Goal: Navigation & Orientation: Find specific page/section

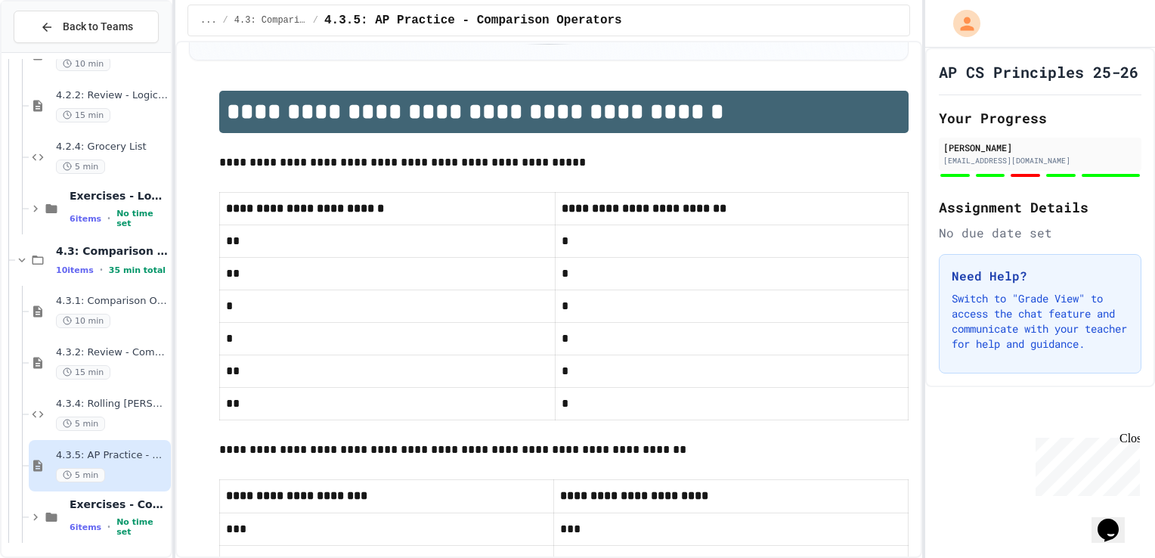
scroll to position [151, 0]
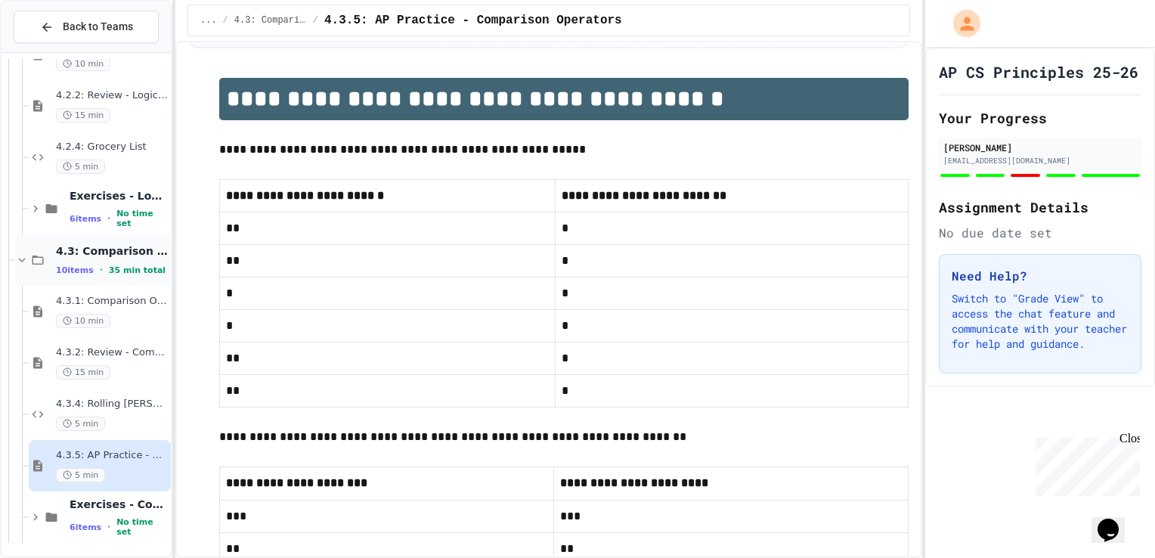
click at [31, 259] on icon at bounding box center [38, 260] width 18 height 14
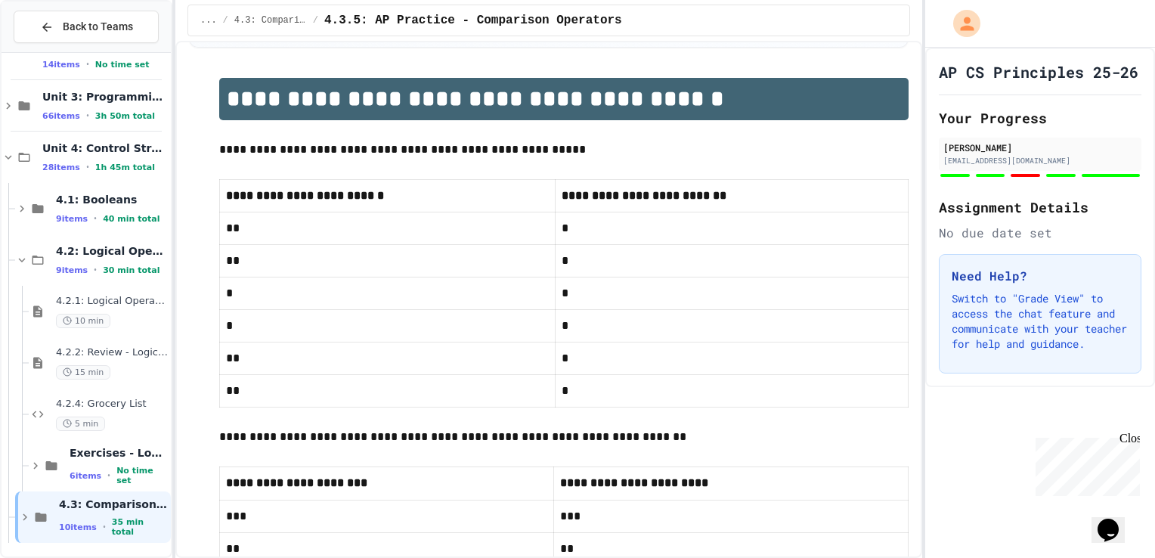
scroll to position [73, 0]
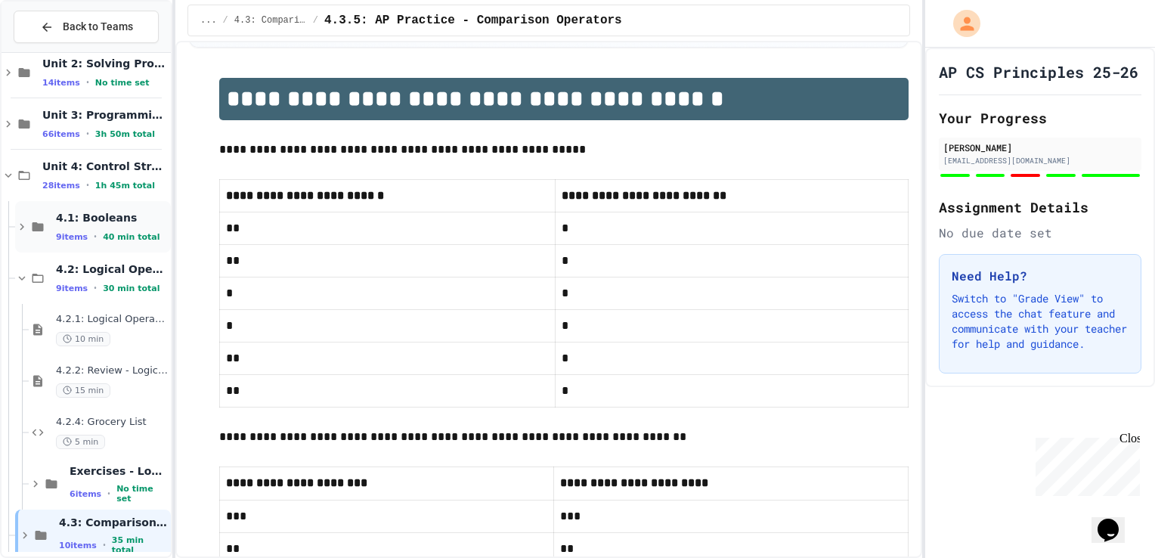
click at [31, 220] on icon at bounding box center [38, 227] width 18 height 14
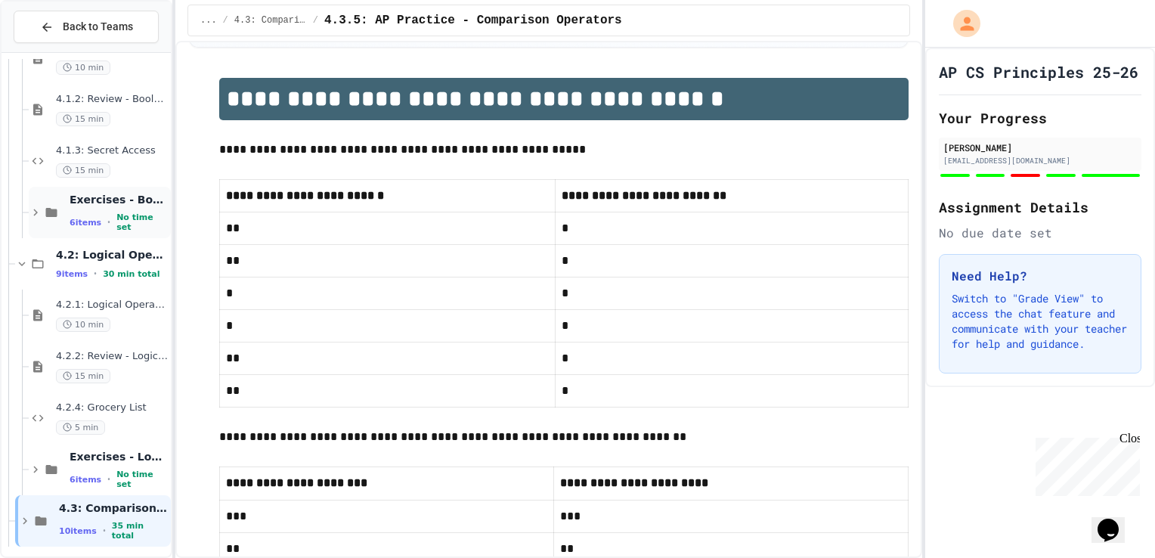
scroll to position [296, 0]
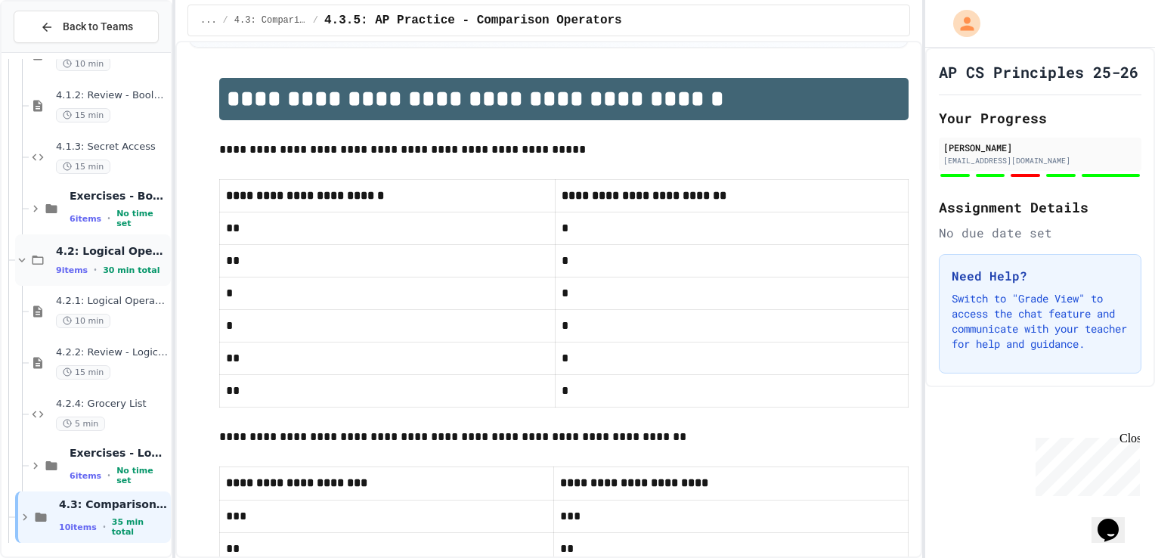
click at [42, 253] on icon at bounding box center [38, 260] width 18 height 14
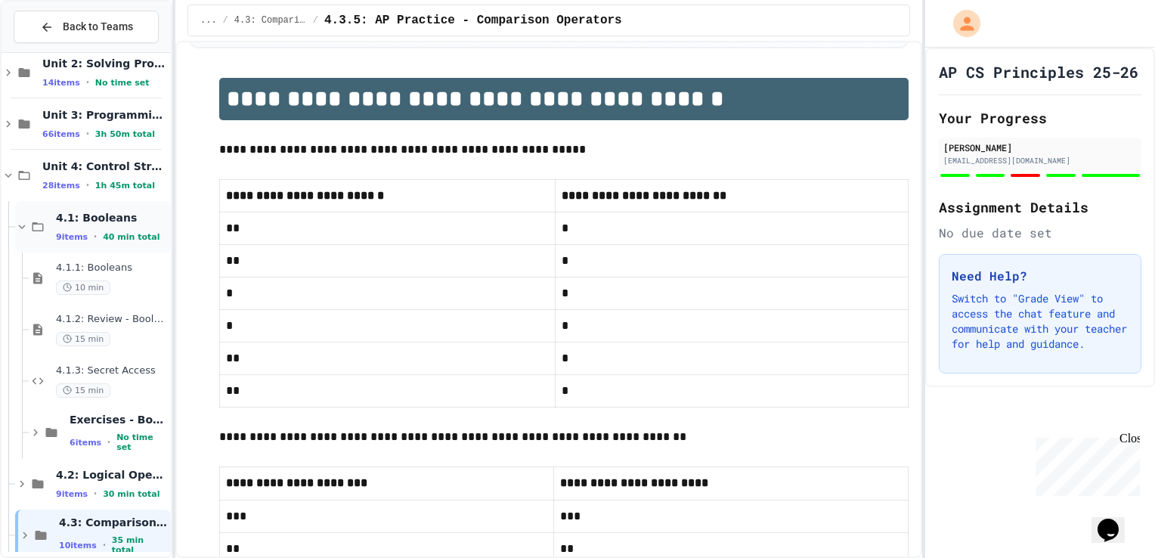
click at [35, 222] on icon at bounding box center [38, 226] width 11 height 9
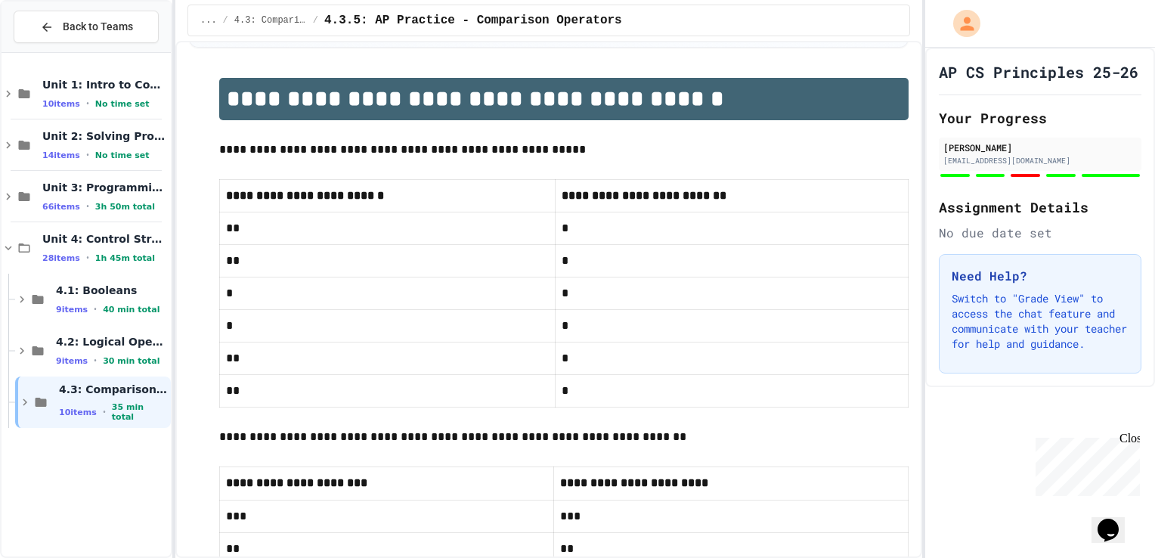
scroll to position [0, 0]
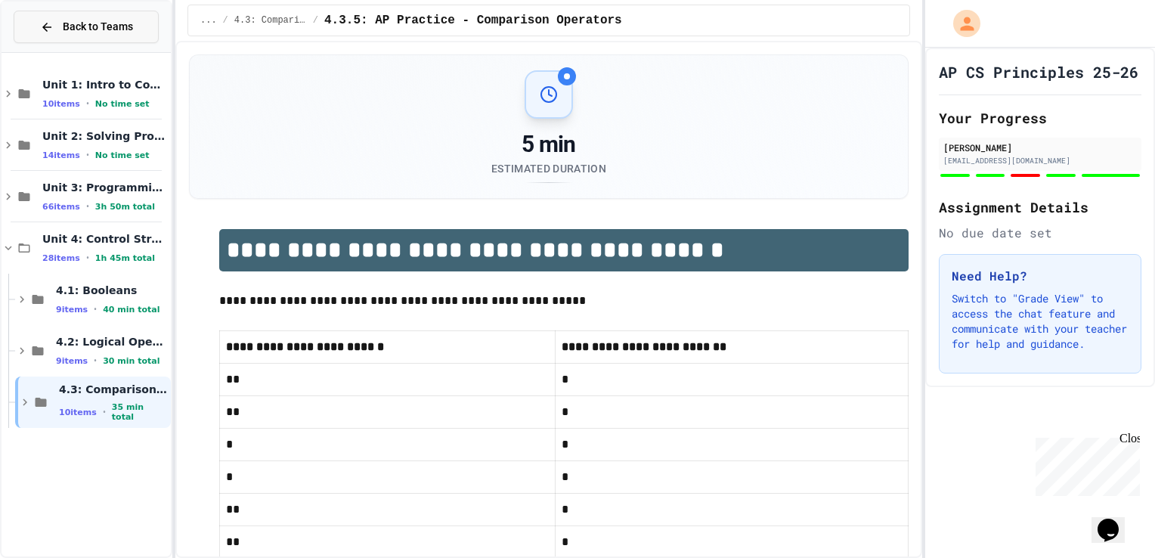
click at [84, 14] on button "Back to Teams" at bounding box center [86, 27] width 145 height 33
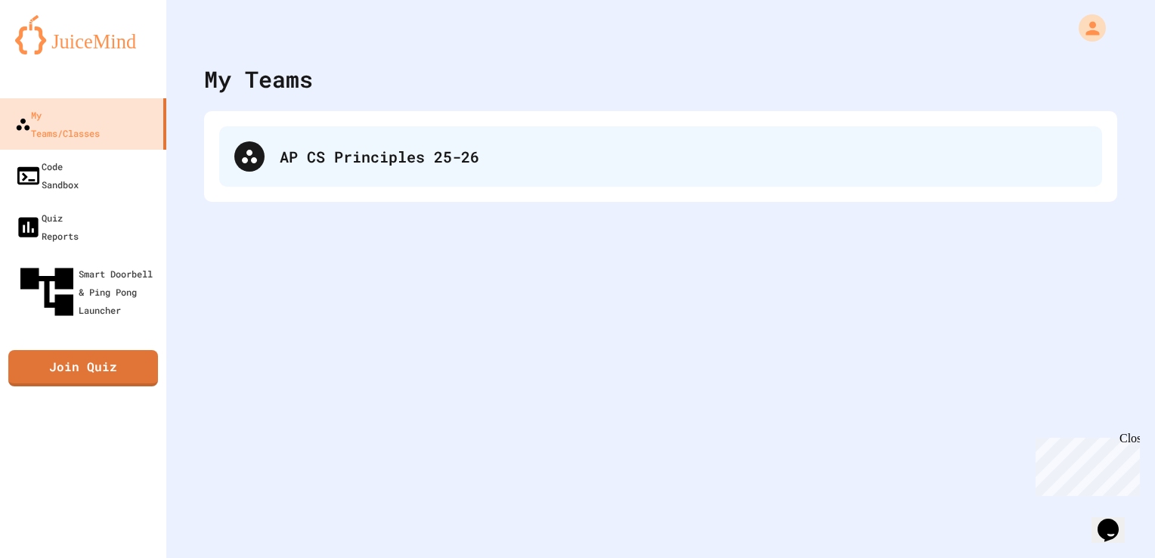
click at [319, 182] on div "AP CS Principles 25-26" at bounding box center [660, 156] width 883 height 60
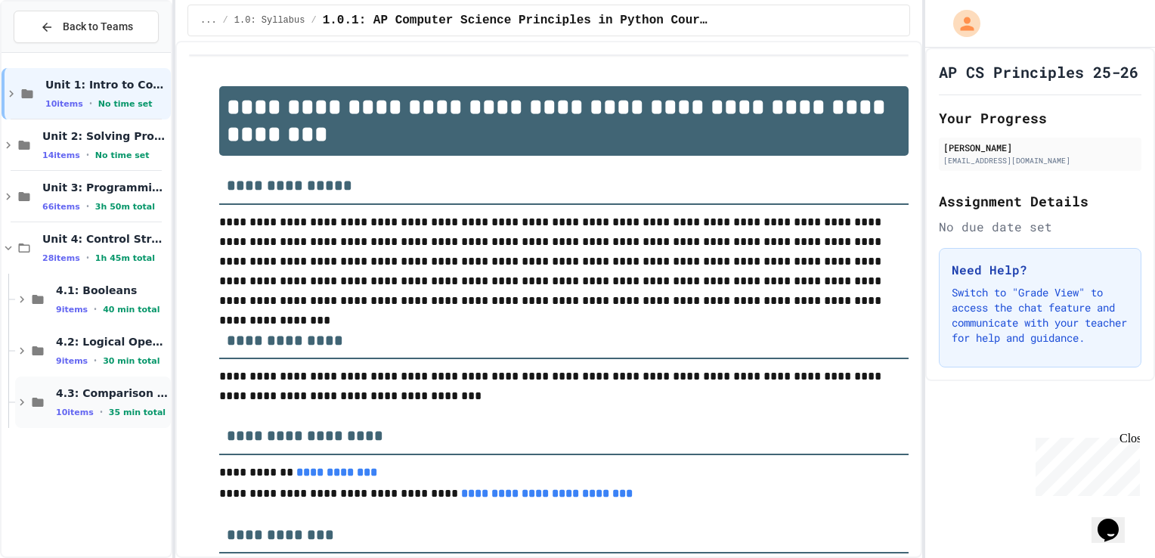
click at [26, 400] on icon at bounding box center [22, 402] width 14 height 14
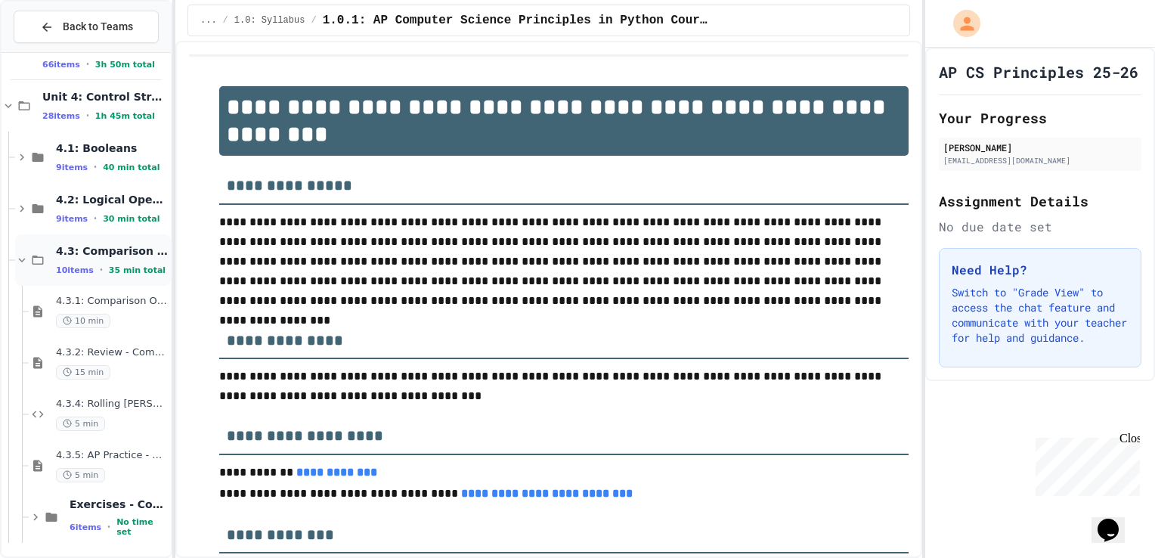
click at [20, 253] on icon at bounding box center [22, 260] width 14 height 14
